Goal: Information Seeking & Learning: Find specific fact

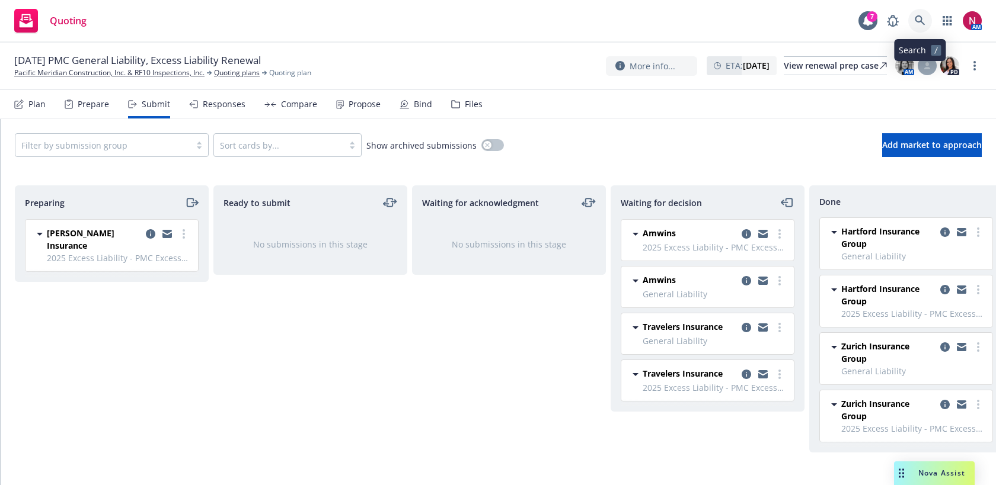
click at [918, 21] on icon at bounding box center [919, 20] width 10 height 10
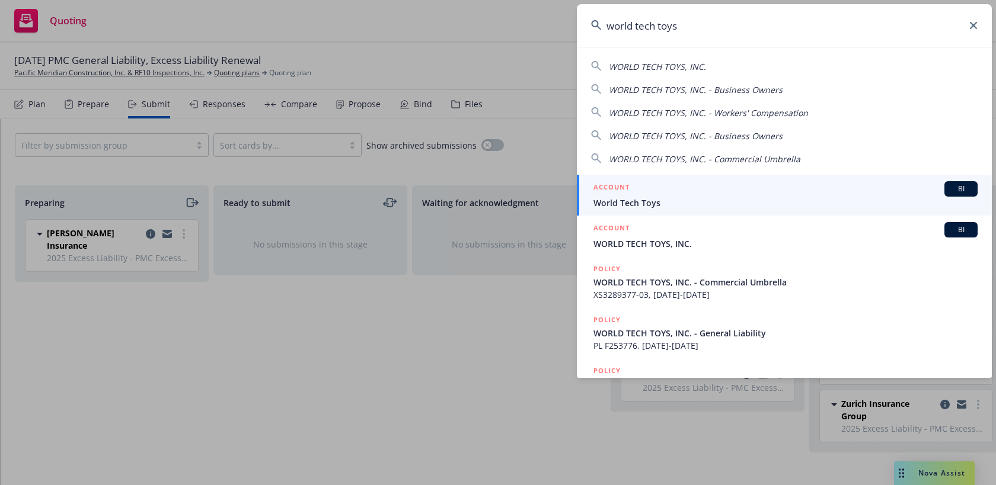
type input "world tech toys"
click at [772, 191] on div "ACCOUNT BI" at bounding box center [785, 188] width 384 height 15
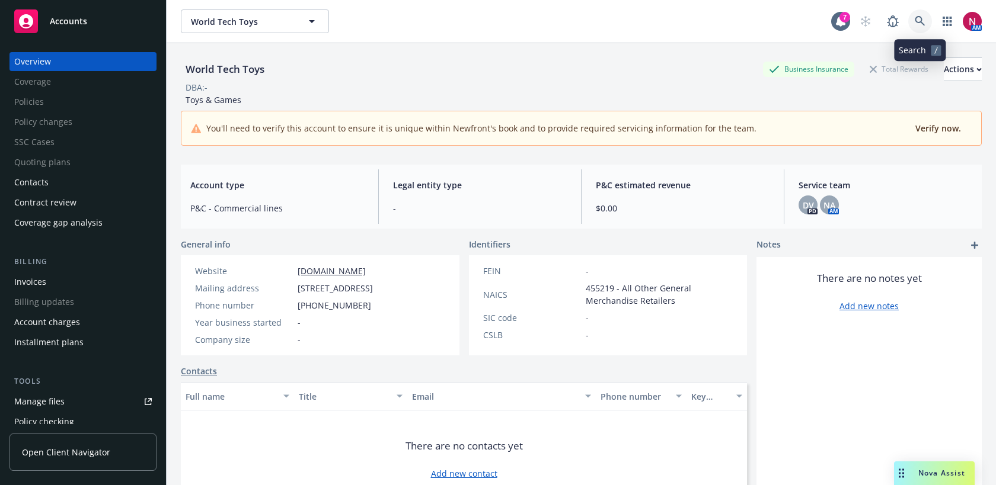
click at [917, 19] on icon at bounding box center [919, 21] width 11 height 11
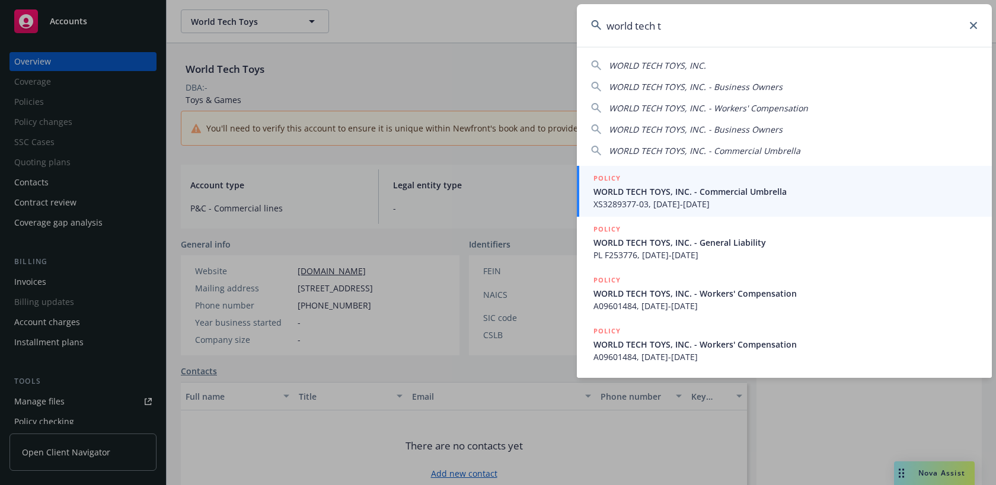
click at [672, 68] on span "WORLD TECH TOYS, INC." at bounding box center [657, 65] width 97 height 11
type input "WORLD TECH TOYS, INC."
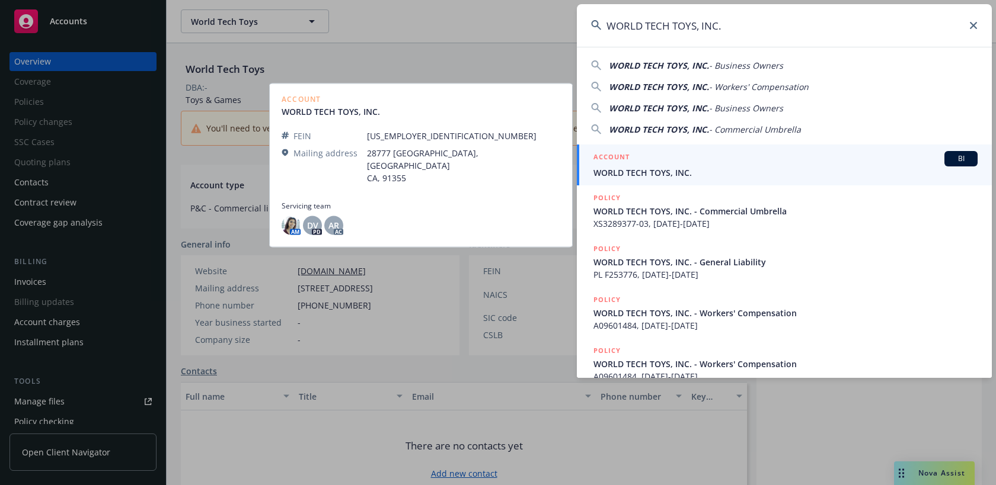
click at [669, 177] on span "WORLD TECH TOYS, INC." at bounding box center [785, 173] width 384 height 12
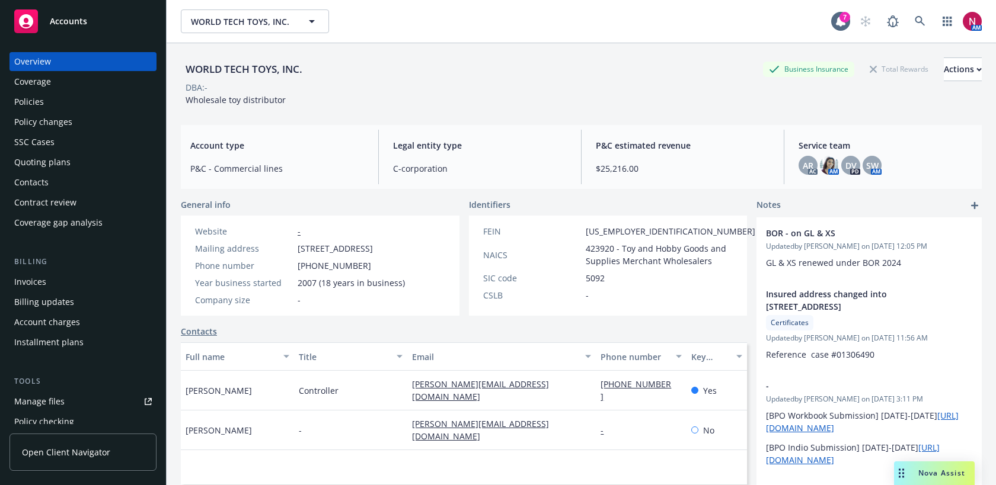
click at [83, 106] on div "Policies" at bounding box center [82, 101] width 137 height 19
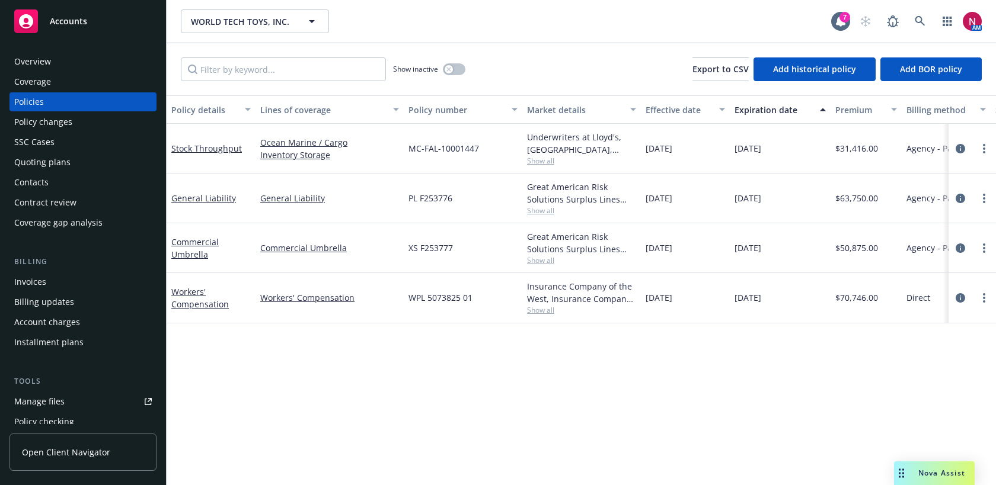
click at [449, 59] on div "Show inactive" at bounding box center [429, 69] width 72 height 24
click at [452, 73] on button "button" at bounding box center [454, 69] width 23 height 12
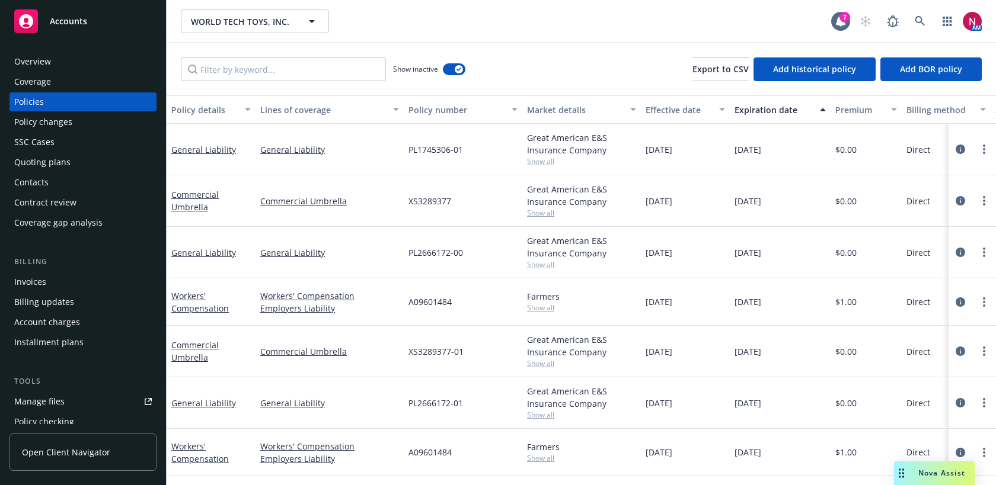
click at [451, 62] on div "Show inactive" at bounding box center [429, 69] width 72 height 24
click at [453, 68] on button "button" at bounding box center [454, 69] width 23 height 12
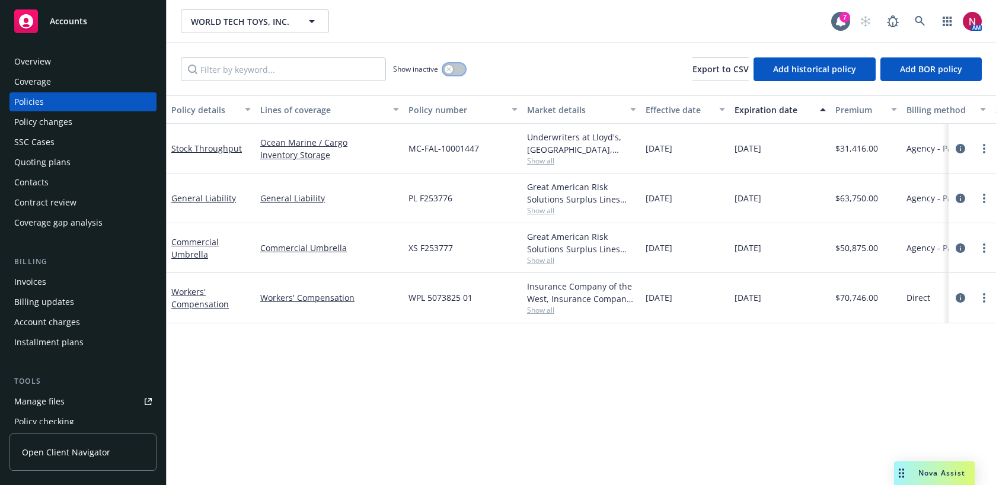
click at [449, 68] on icon "button" at bounding box center [448, 69] width 5 height 5
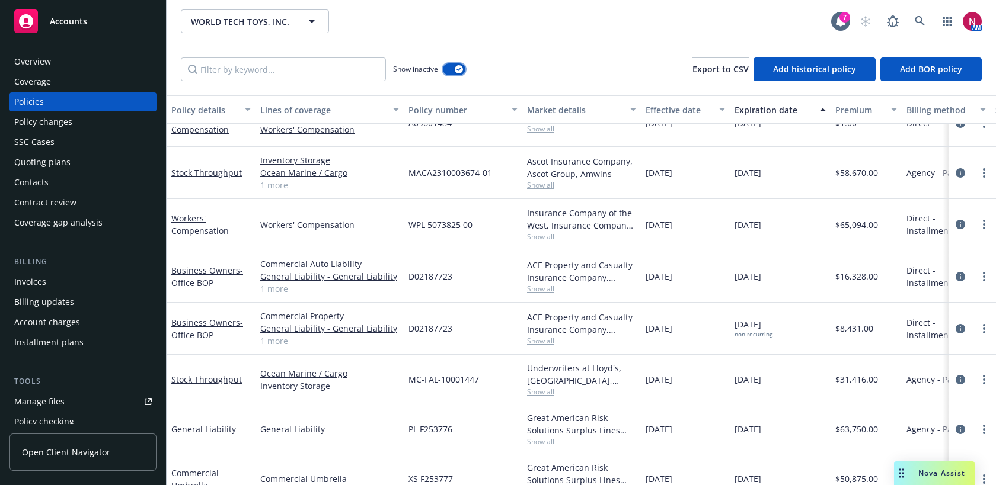
scroll to position [621, 0]
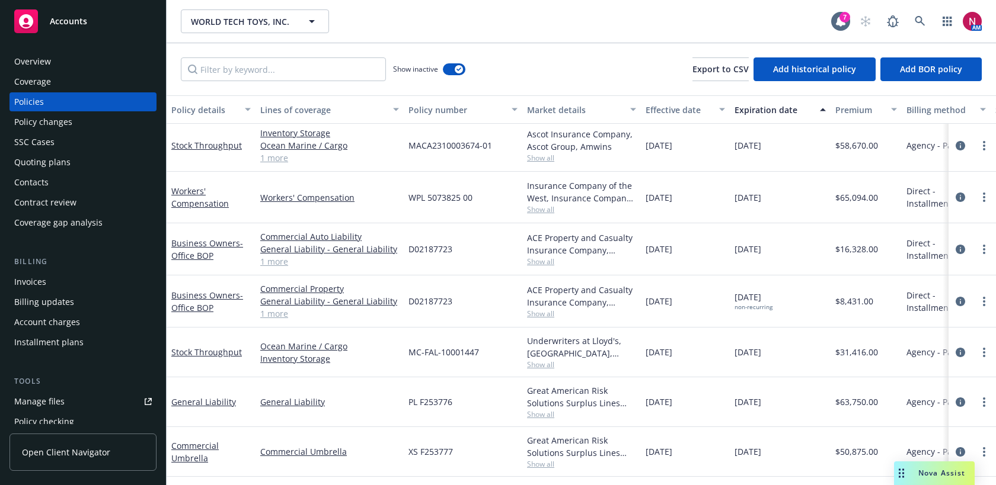
click at [84, 66] on div "Overview" at bounding box center [82, 61] width 137 height 19
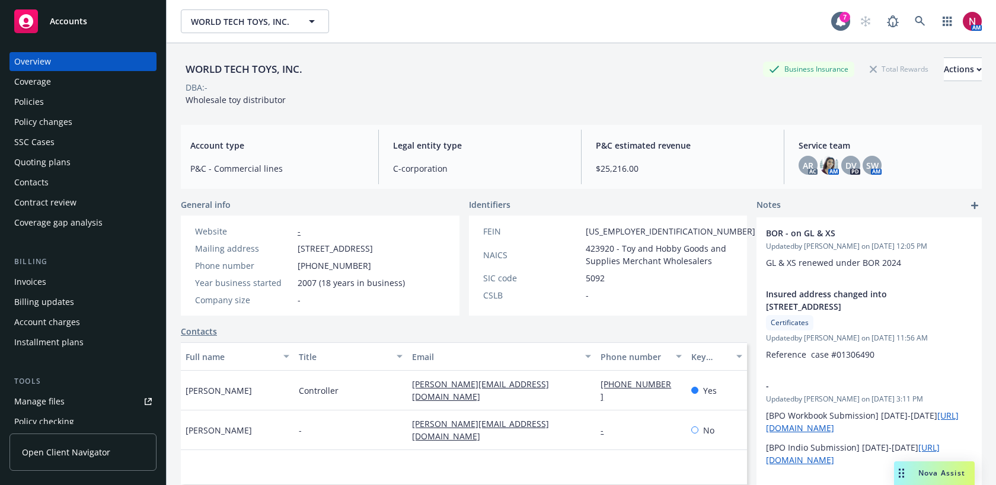
click at [546, 79] on div "WORLD TECH TOYS, INC. Business Insurance Total Rewards Actions" at bounding box center [581, 69] width 801 height 24
click at [69, 100] on div "Policies" at bounding box center [82, 101] width 137 height 19
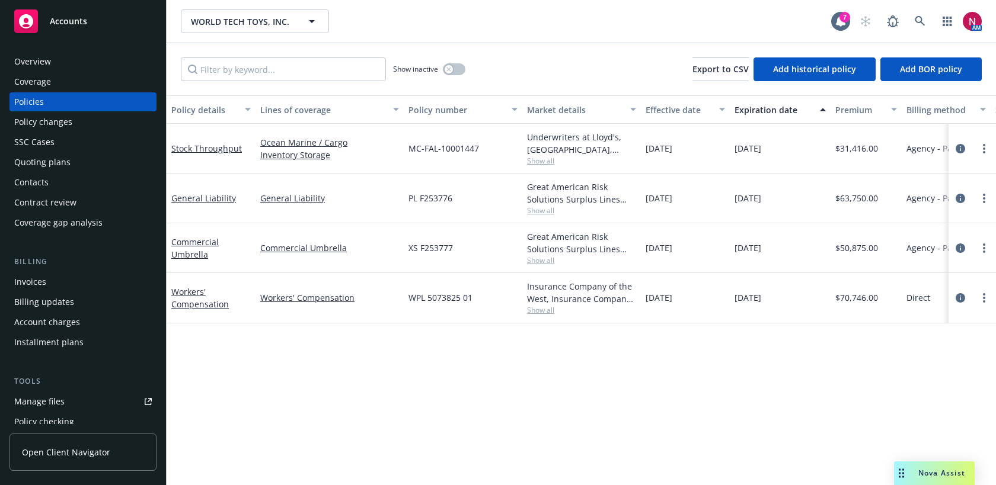
click at [74, 165] on div "Quoting plans" at bounding box center [82, 162] width 137 height 19
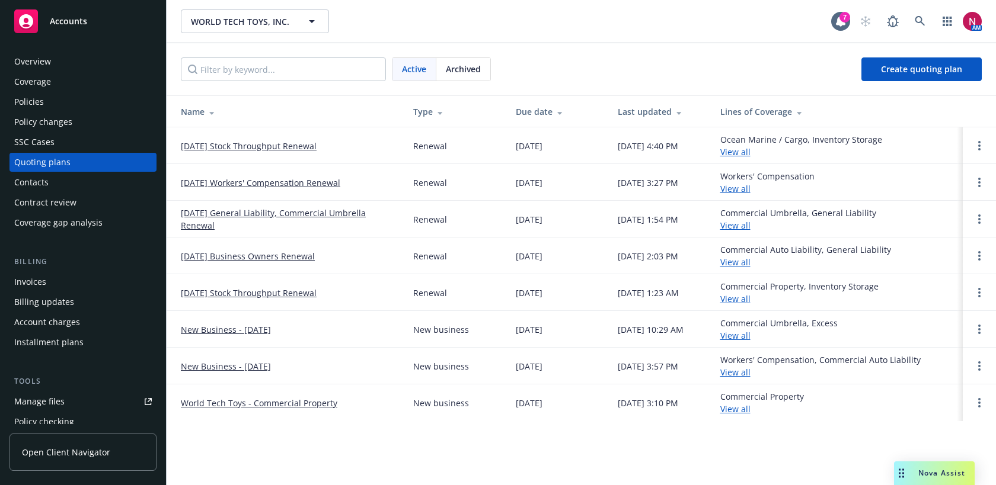
click at [461, 73] on span "Archived" at bounding box center [463, 69] width 35 height 12
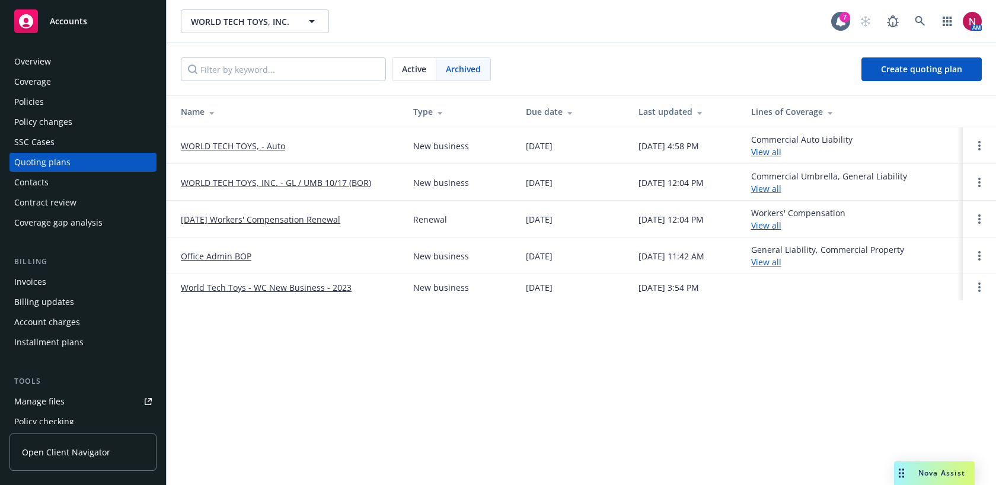
click at [253, 148] on link "WORLD TECH TOYS, - Auto" at bounding box center [233, 146] width 104 height 12
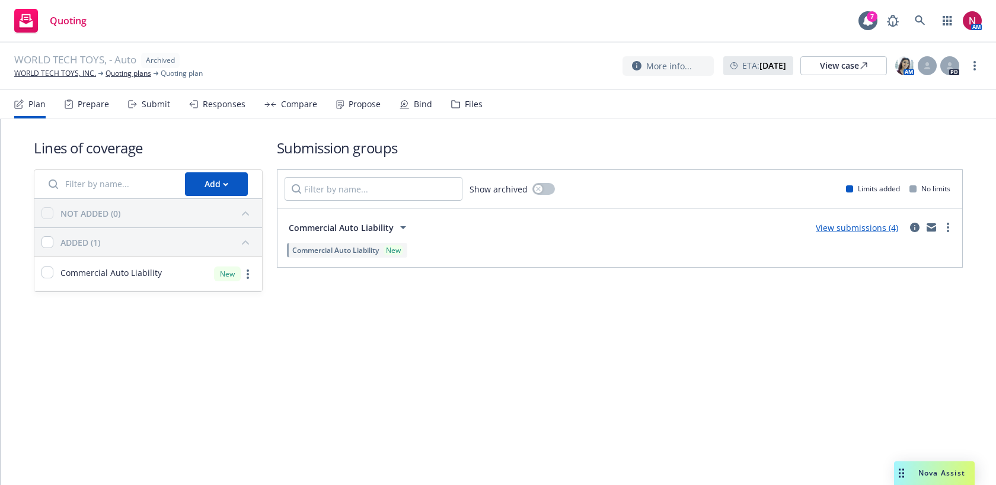
click at [465, 105] on div "Files" at bounding box center [474, 104] width 18 height 9
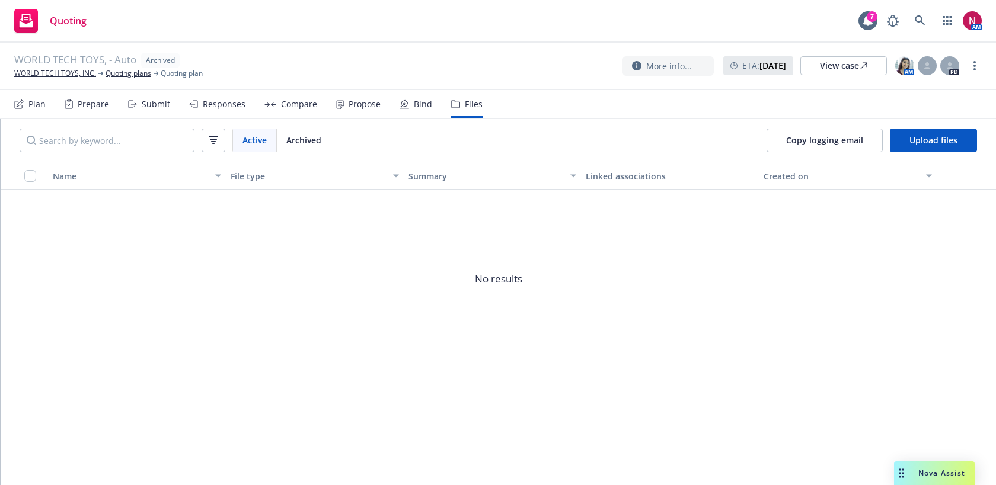
click at [215, 108] on div "Responses" at bounding box center [224, 104] width 43 height 9
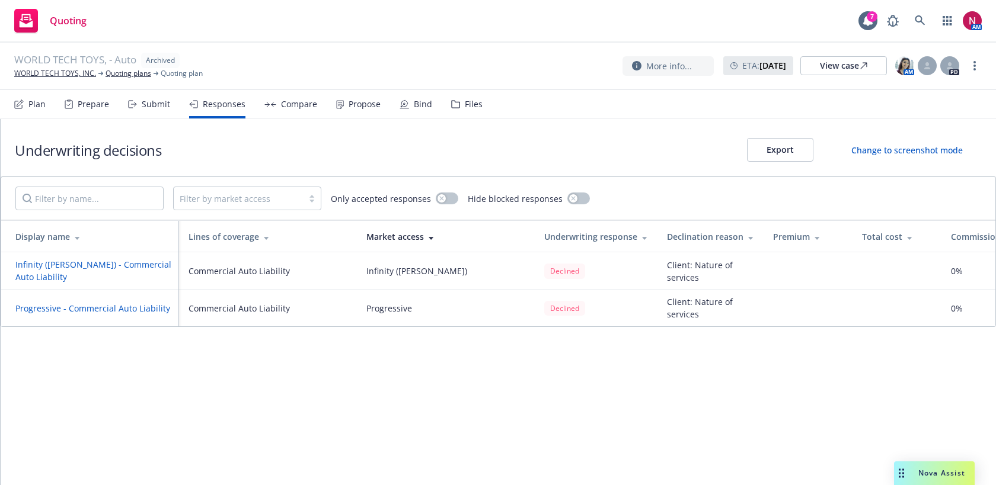
click at [154, 107] on div "Submit" at bounding box center [156, 104] width 28 height 9
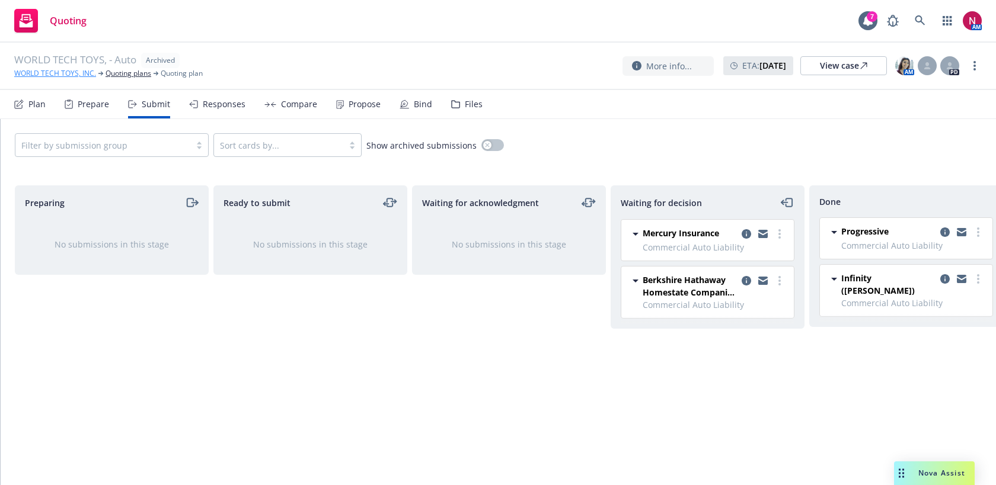
click at [64, 71] on link "WORLD TECH TOYS, INC." at bounding box center [55, 73] width 82 height 11
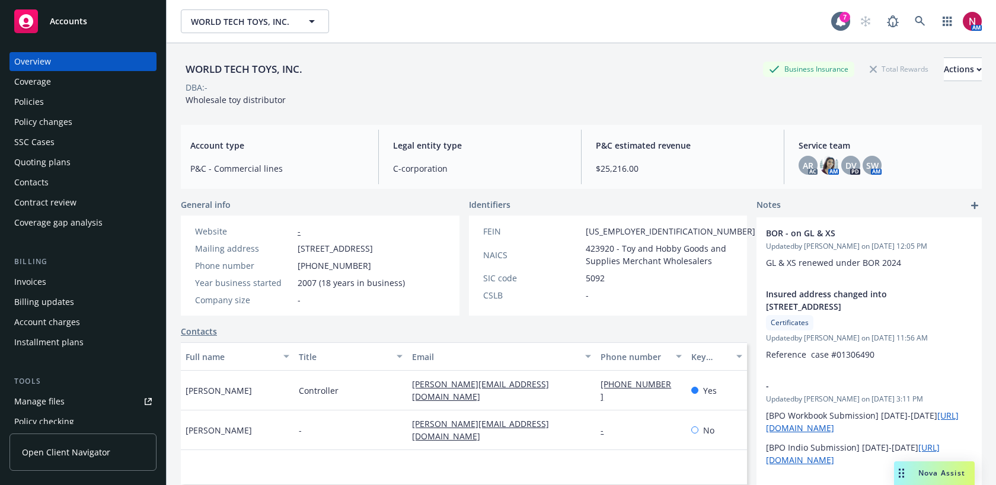
click at [68, 106] on div "Policies" at bounding box center [82, 101] width 137 height 19
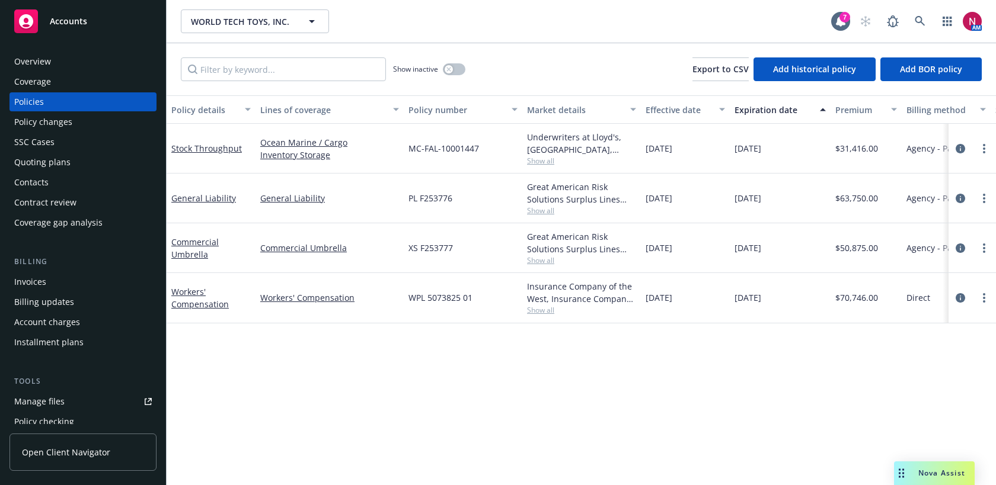
click at [63, 64] on div "Overview" at bounding box center [82, 61] width 137 height 19
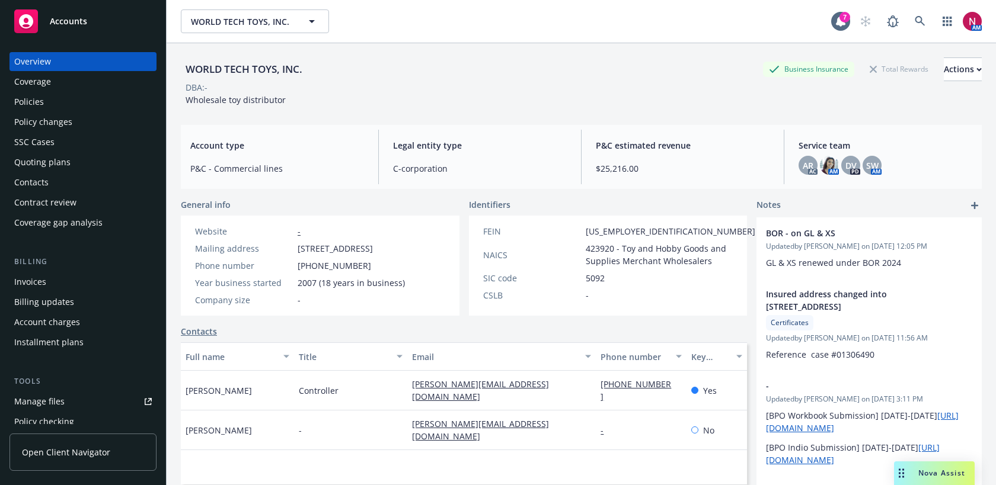
drag, startPoint x: 252, startPoint y: 397, endPoint x: 174, endPoint y: 396, distance: 78.2
click at [174, 395] on div "WORLD TECH TOYS, INC. Business Insurance Total Rewards Actions DBA: - Wholesale…" at bounding box center [581, 285] width 829 height 485
copy span "[PERSON_NAME]"
click at [72, 107] on div "Policies" at bounding box center [82, 101] width 137 height 19
